Goal: Task Accomplishment & Management: Use online tool/utility

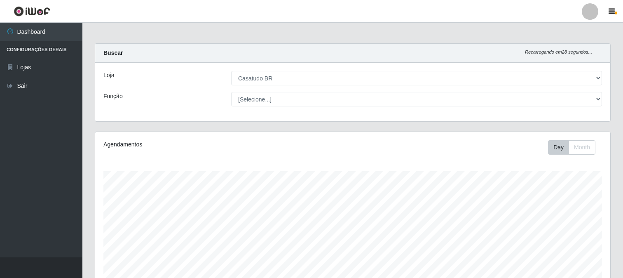
select select "197"
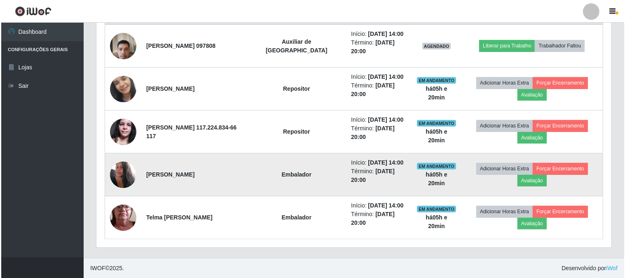
scroll to position [171, 515]
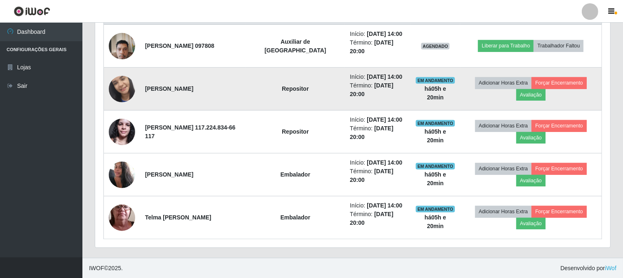
click at [133, 85] on img at bounding box center [122, 89] width 26 height 58
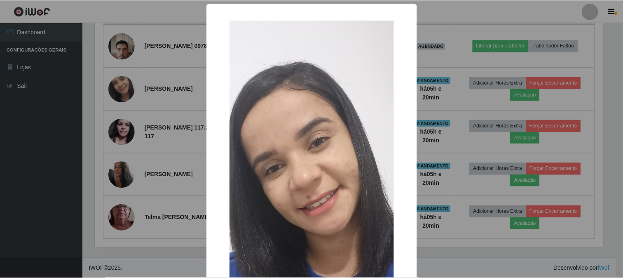
scroll to position [171, 509]
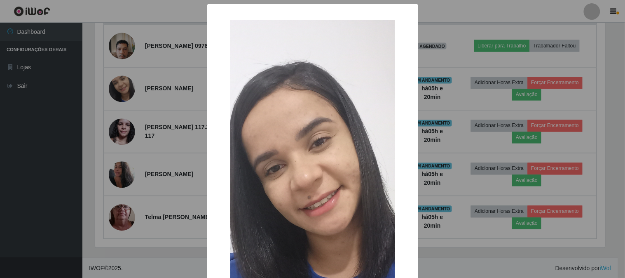
drag, startPoint x: 430, startPoint y: 82, endPoint x: 384, endPoint y: 91, distance: 46.5
click at [427, 82] on div "× OK Cancel" at bounding box center [312, 139] width 625 height 278
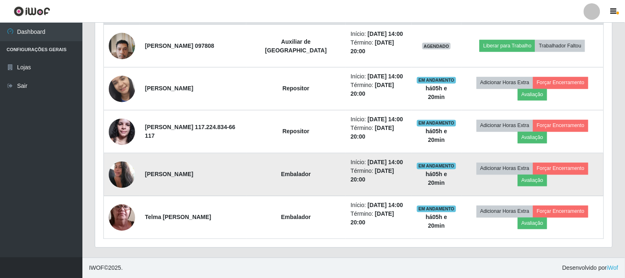
scroll to position [171, 515]
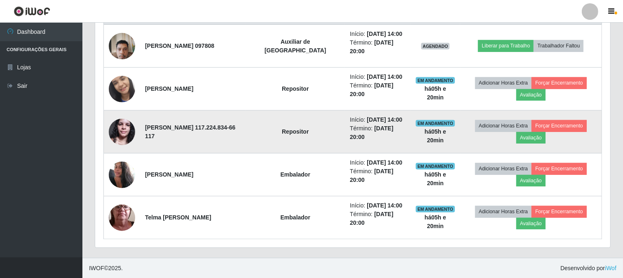
click at [129, 126] on img at bounding box center [122, 131] width 26 height 35
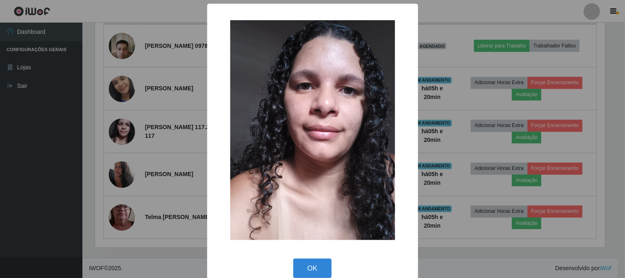
click at [483, 99] on div "× OK Cancel" at bounding box center [312, 139] width 625 height 278
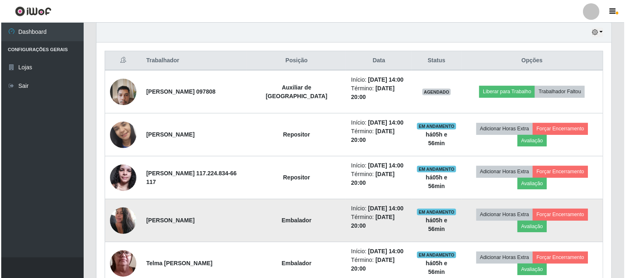
scroll to position [291, 0]
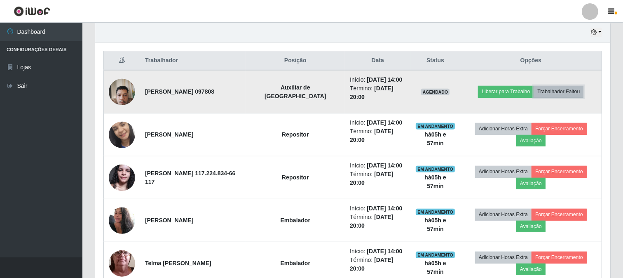
click at [572, 92] on button "Trabalhador Faltou" at bounding box center [558, 92] width 50 height 12
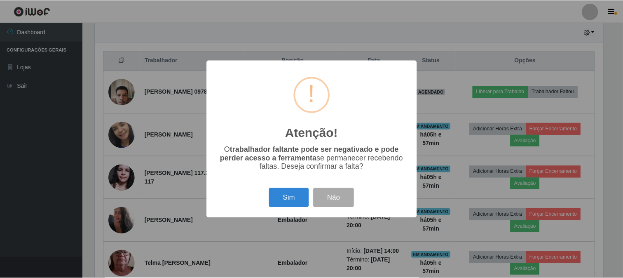
scroll to position [171, 509]
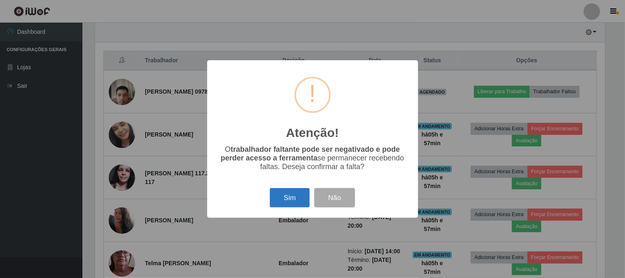
drag, startPoint x: 294, startPoint y: 192, endPoint x: 287, endPoint y: 197, distance: 8.5
click at [294, 194] on button "Sim" at bounding box center [290, 197] width 40 height 19
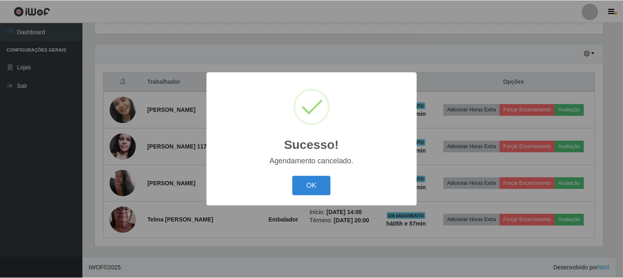
scroll to position [269, 0]
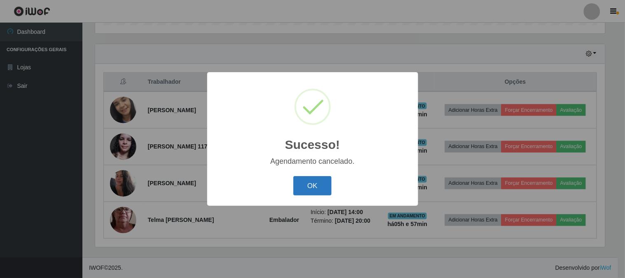
click at [324, 193] on button "OK" at bounding box center [312, 185] width 38 height 19
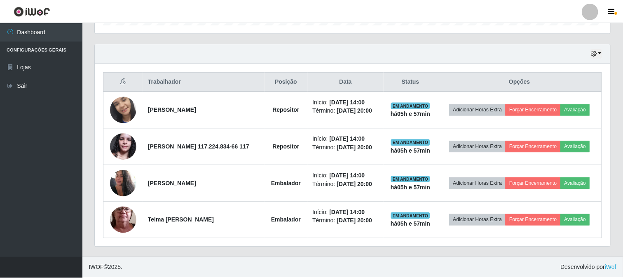
scroll to position [171, 515]
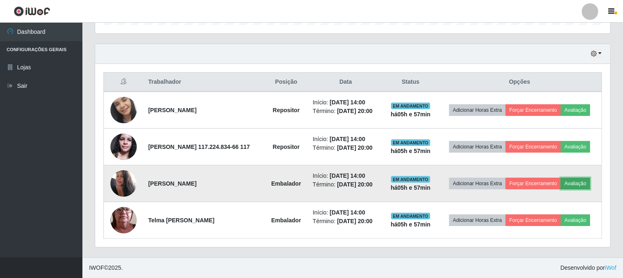
click at [580, 182] on button "Avaliação" at bounding box center [575, 184] width 29 height 12
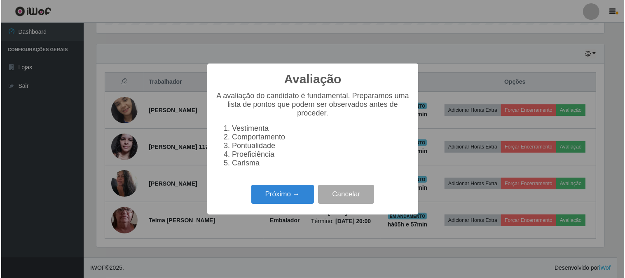
scroll to position [171, 509]
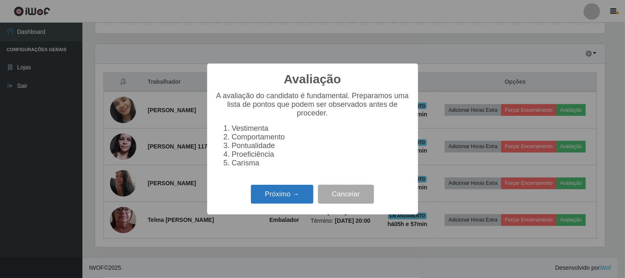
click at [269, 203] on button "Próximo →" at bounding box center [282, 194] width 63 height 19
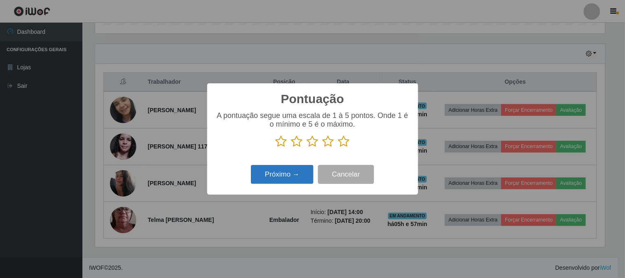
scroll to position [411690, 411351]
drag, startPoint x: 301, startPoint y: 144, endPoint x: 283, endPoint y: 169, distance: 31.0
click at [300, 144] on icon at bounding box center [297, 141] width 12 height 12
click at [291, 147] on input "radio" at bounding box center [291, 147] width 0 height 0
click at [280, 179] on button "Próximo →" at bounding box center [282, 174] width 63 height 19
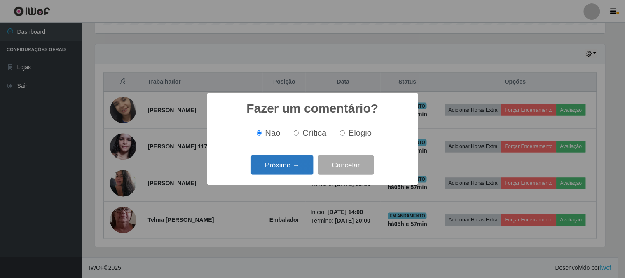
click at [287, 167] on button "Próximo →" at bounding box center [282, 164] width 63 height 19
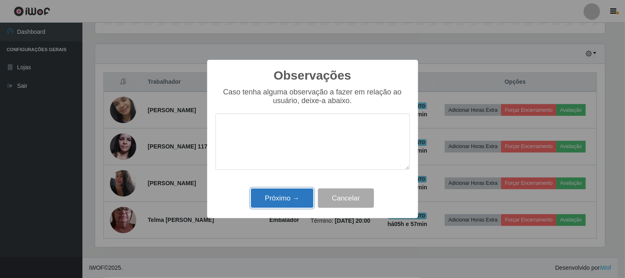
click at [289, 199] on button "Próximo →" at bounding box center [282, 197] width 63 height 19
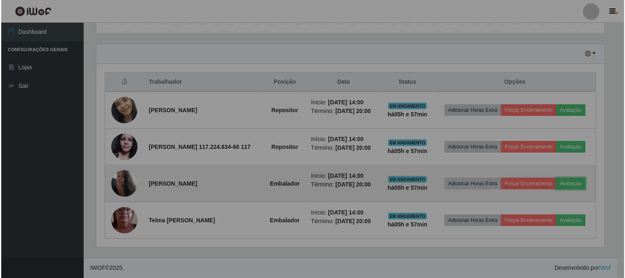
scroll to position [171, 515]
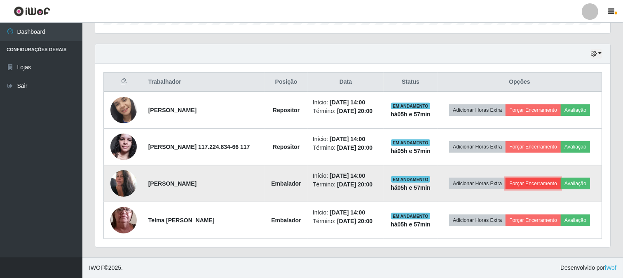
click at [523, 183] on button "Forçar Encerramento" at bounding box center [532, 184] width 55 height 12
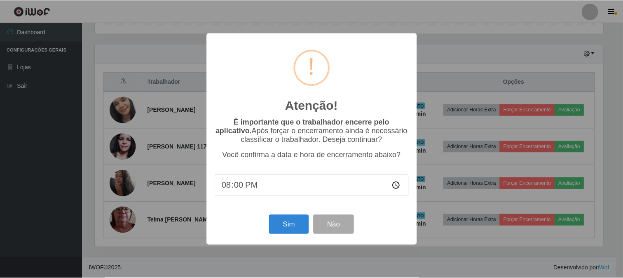
scroll to position [171, 509]
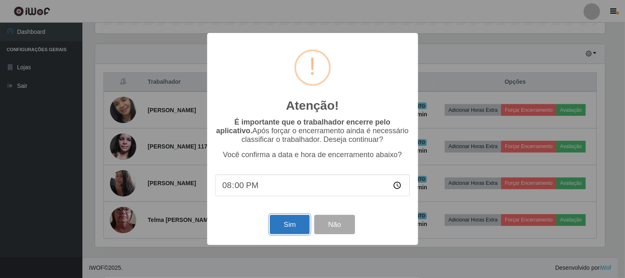
click at [292, 225] on button "Sim" at bounding box center [290, 224] width 40 height 19
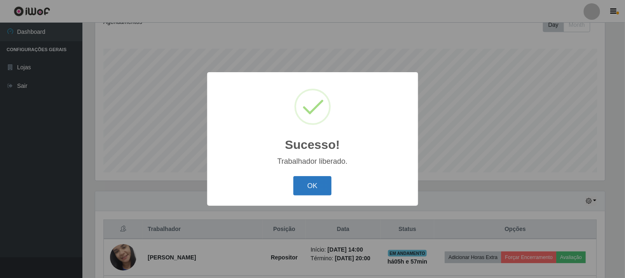
click at [309, 190] on button "OK" at bounding box center [312, 185] width 38 height 19
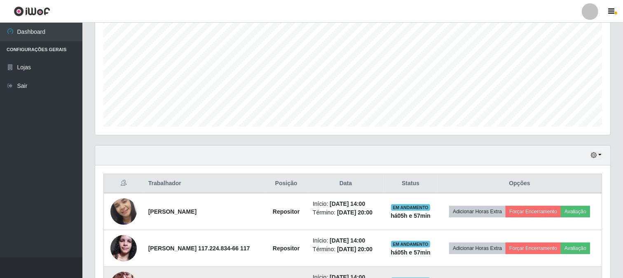
scroll to position [233, 0]
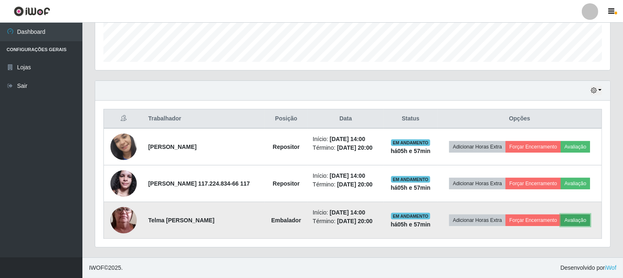
click at [577, 223] on button "Avaliação" at bounding box center [575, 220] width 29 height 12
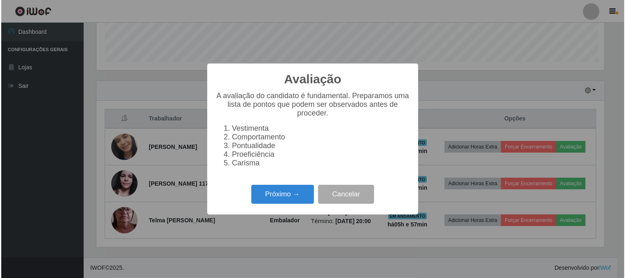
scroll to position [171, 509]
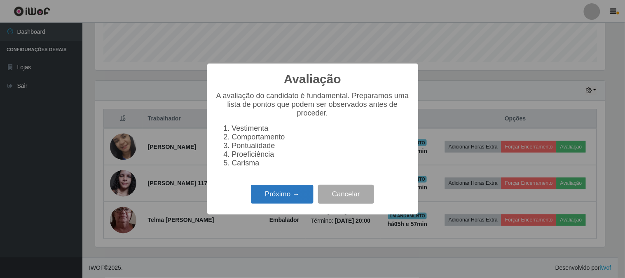
drag, startPoint x: 281, startPoint y: 192, endPoint x: 285, endPoint y: 195, distance: 5.0
click at [285, 195] on button "Próximo →" at bounding box center [282, 194] width 63 height 19
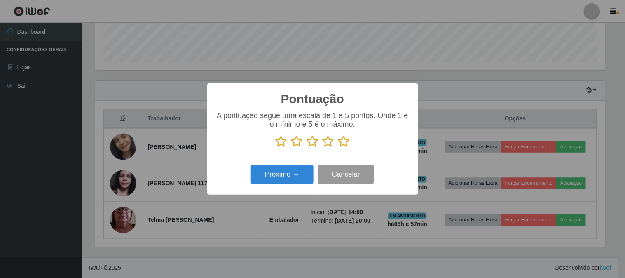
scroll to position [411690, 411351]
drag, startPoint x: 327, startPoint y: 143, endPoint x: 301, endPoint y: 188, distance: 52.1
click at [325, 147] on icon at bounding box center [328, 141] width 12 height 12
click at [322, 147] on input "radio" at bounding box center [322, 147] width 0 height 0
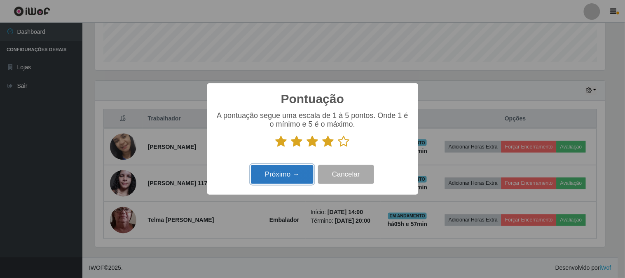
click at [290, 174] on button "Próximo →" at bounding box center [282, 174] width 63 height 19
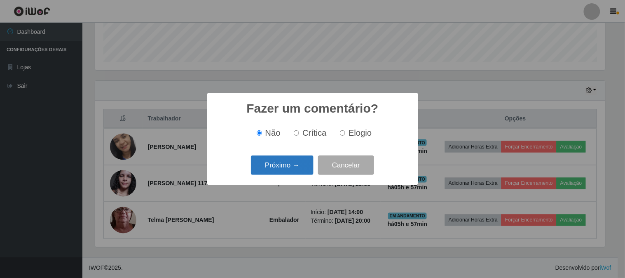
drag, startPoint x: 267, startPoint y: 160, endPoint x: 269, endPoint y: 172, distance: 12.5
click at [269, 172] on button "Próximo →" at bounding box center [282, 164] width 63 height 19
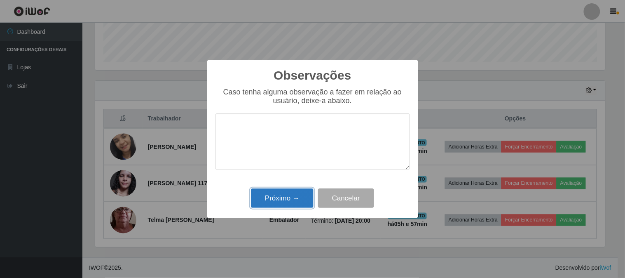
drag, startPoint x: 286, startPoint y: 199, endPoint x: 290, endPoint y: 223, distance: 25.1
click at [285, 199] on button "Próximo →" at bounding box center [282, 197] width 63 height 19
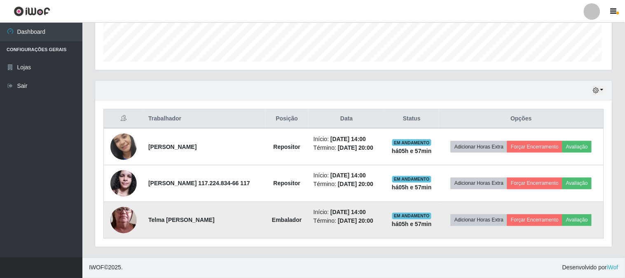
scroll to position [0, 0]
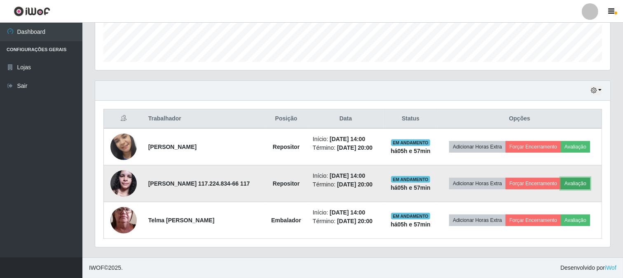
click at [586, 183] on button "Avaliação" at bounding box center [575, 184] width 29 height 12
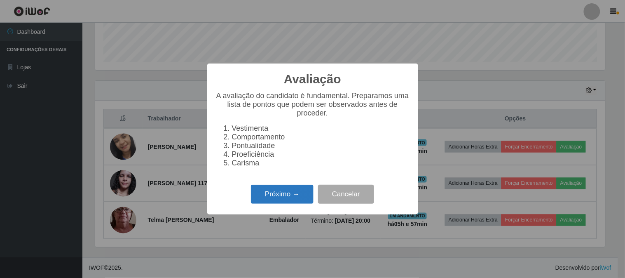
click at [262, 199] on button "Próximo →" at bounding box center [282, 194] width 63 height 19
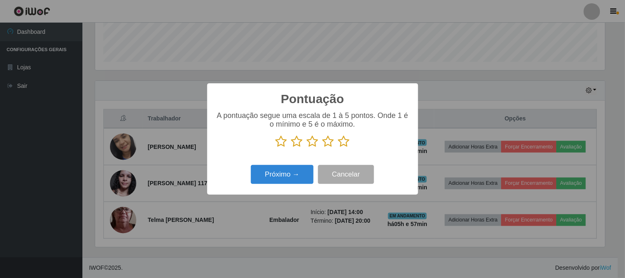
click at [341, 145] on icon at bounding box center [344, 141] width 12 height 12
click at [338, 147] on input "radio" at bounding box center [338, 147] width 0 height 0
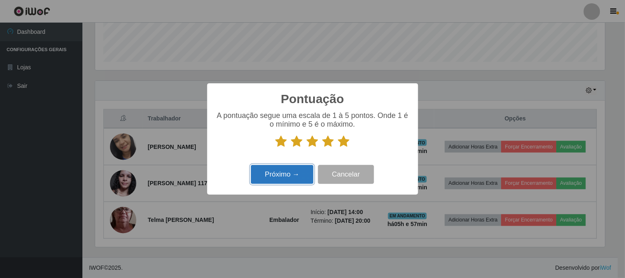
click at [280, 170] on button "Próximo →" at bounding box center [282, 174] width 63 height 19
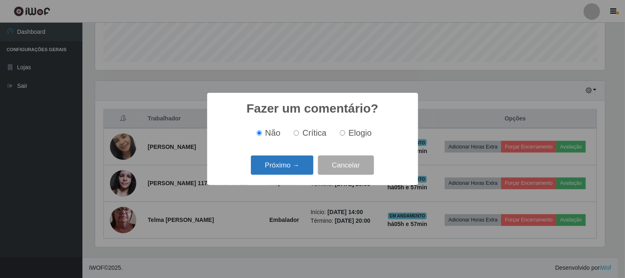
click at [285, 168] on button "Próximo →" at bounding box center [282, 164] width 63 height 19
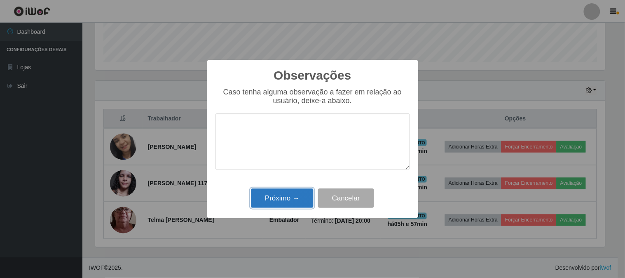
click at [294, 198] on button "Próximo →" at bounding box center [282, 197] width 63 height 19
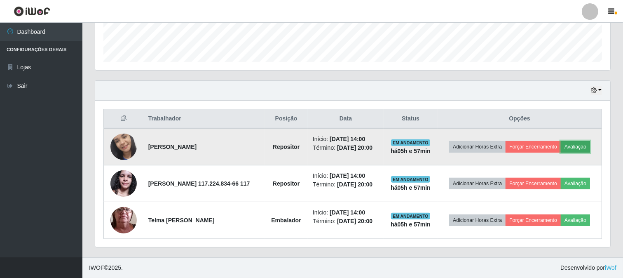
click at [573, 150] on button "Avaliação" at bounding box center [575, 147] width 29 height 12
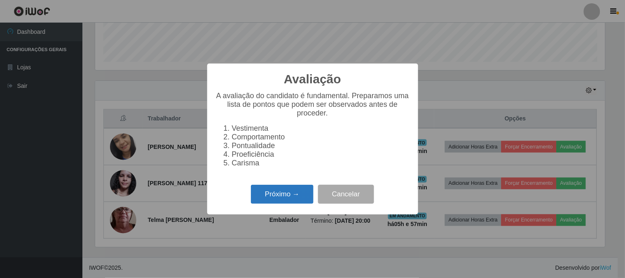
click at [292, 198] on button "Próximo →" at bounding box center [282, 194] width 63 height 19
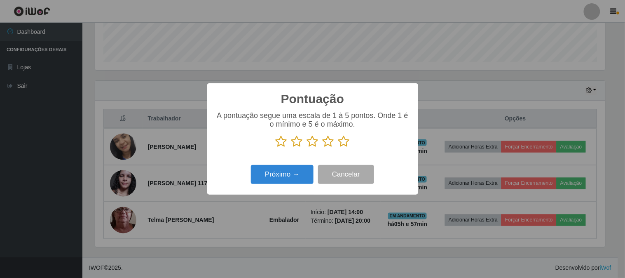
click at [338, 142] on icon at bounding box center [344, 141] width 12 height 12
click at [338, 147] on input "radio" at bounding box center [338, 147] width 0 height 0
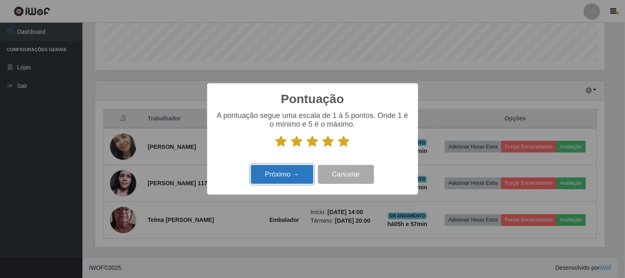
click at [267, 175] on button "Próximo →" at bounding box center [282, 174] width 63 height 19
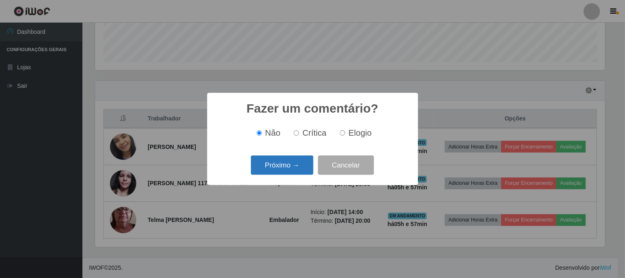
click at [283, 166] on button "Próximo →" at bounding box center [282, 164] width 63 height 19
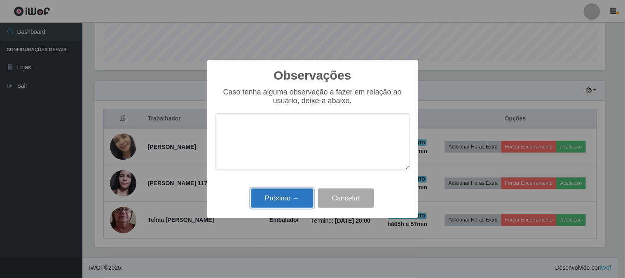
click at [294, 189] on button "Próximo →" at bounding box center [282, 197] width 63 height 19
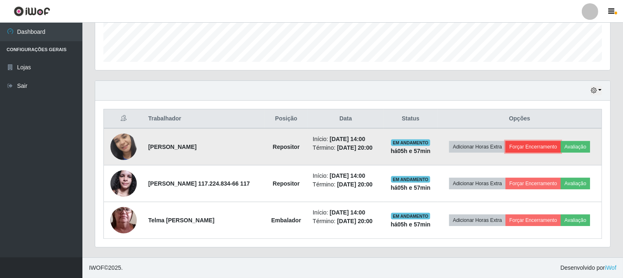
click at [544, 152] on button "Forçar Encerramento" at bounding box center [532, 147] width 55 height 12
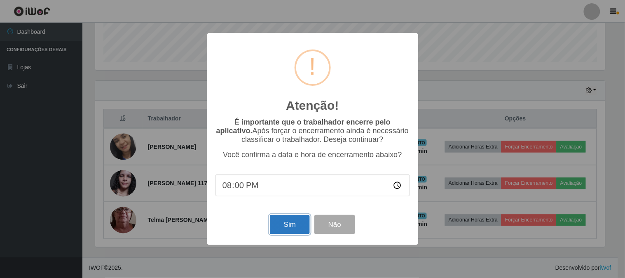
click at [297, 220] on button "Sim" at bounding box center [290, 224] width 40 height 19
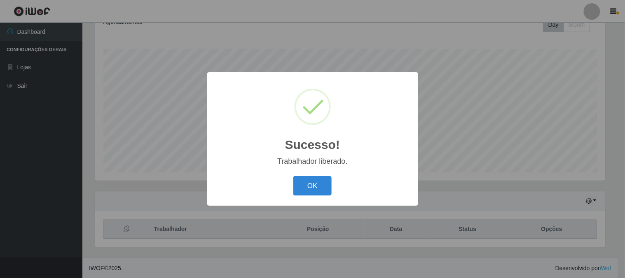
click at [530, 185] on div "Sucesso! × Trabalhador liberado. OK Cancel" at bounding box center [312, 139] width 625 height 278
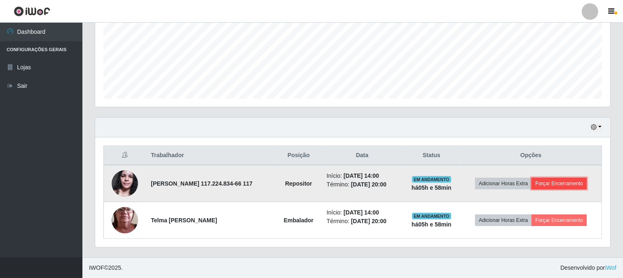
click at [546, 186] on button "Forçar Encerramento" at bounding box center [558, 184] width 55 height 12
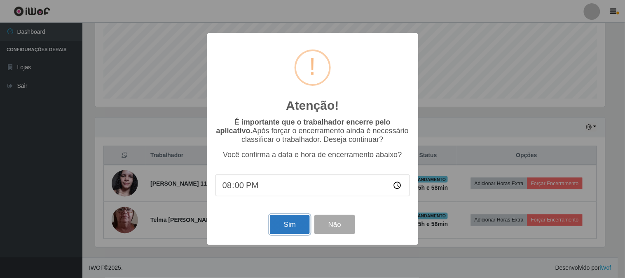
click at [291, 221] on button "Sim" at bounding box center [290, 224] width 40 height 19
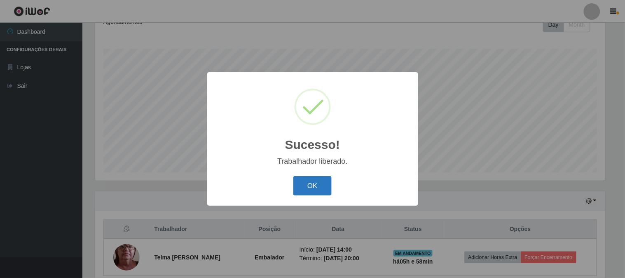
drag, startPoint x: 320, startPoint y: 193, endPoint x: 530, endPoint y: 206, distance: 210.5
click at [320, 194] on button "OK" at bounding box center [312, 185] width 38 height 19
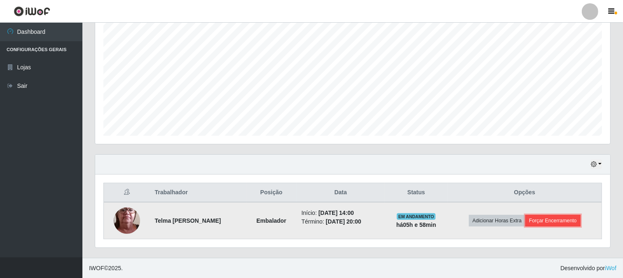
drag, startPoint x: 557, startPoint y: 220, endPoint x: 549, endPoint y: 224, distance: 8.9
click at [549, 224] on button "Forçar Encerramento" at bounding box center [552, 221] width 55 height 12
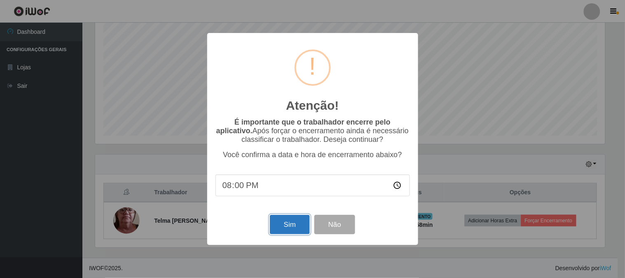
click at [279, 228] on button "Sim" at bounding box center [290, 224] width 40 height 19
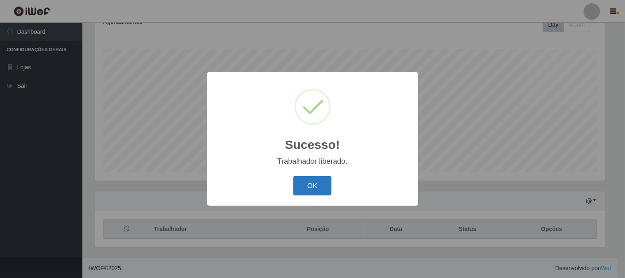
click at [315, 191] on button "OK" at bounding box center [312, 185] width 38 height 19
